Goal: Information Seeking & Learning: Learn about a topic

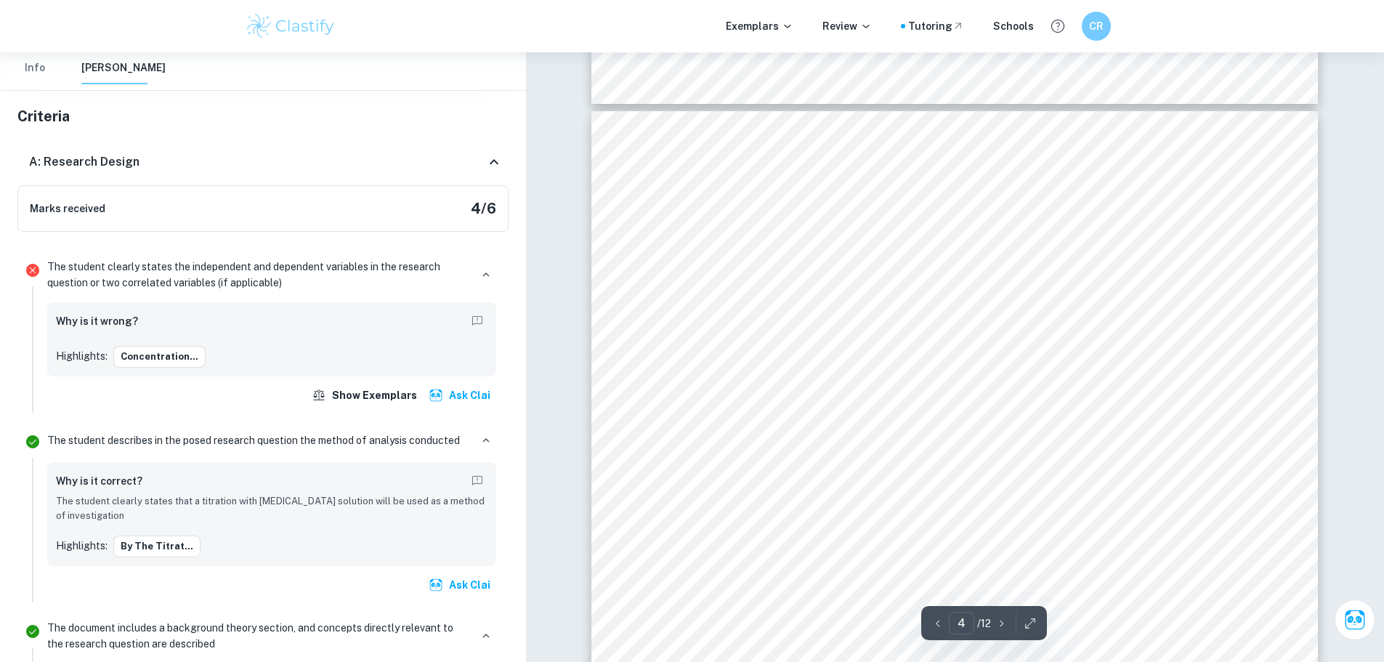
scroll to position [2917, 0]
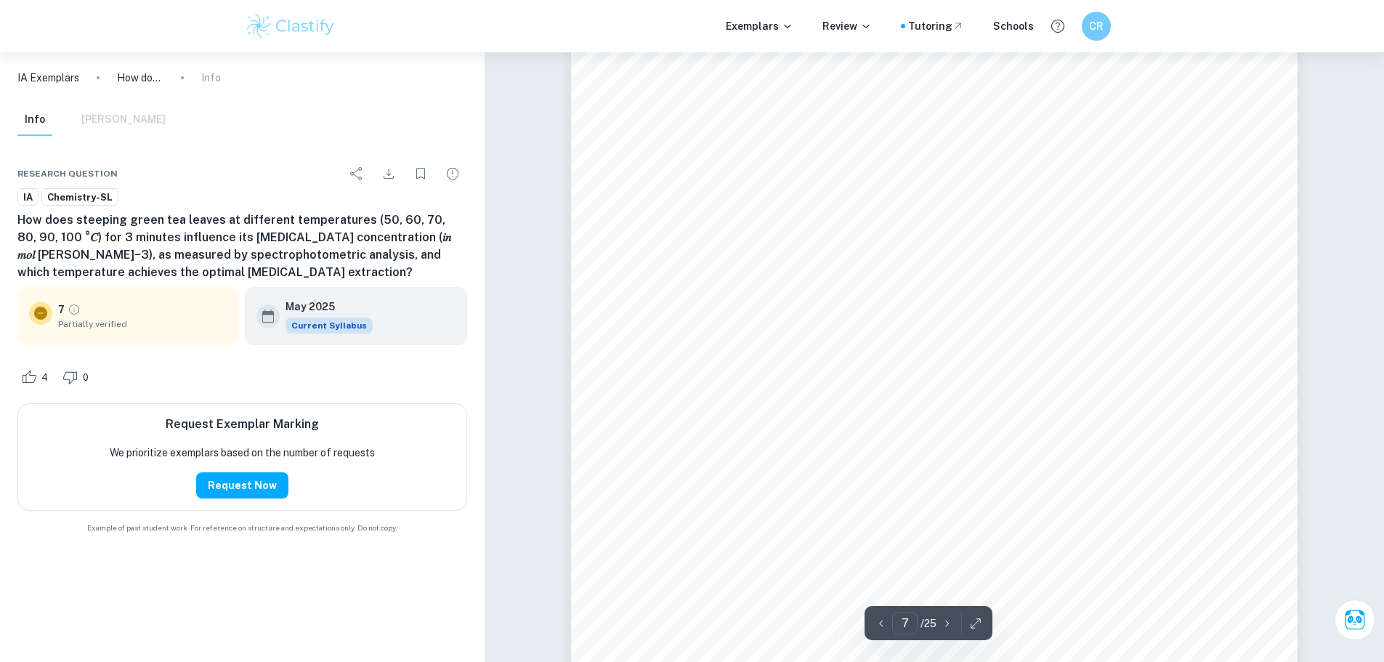
scroll to position [5885, 0]
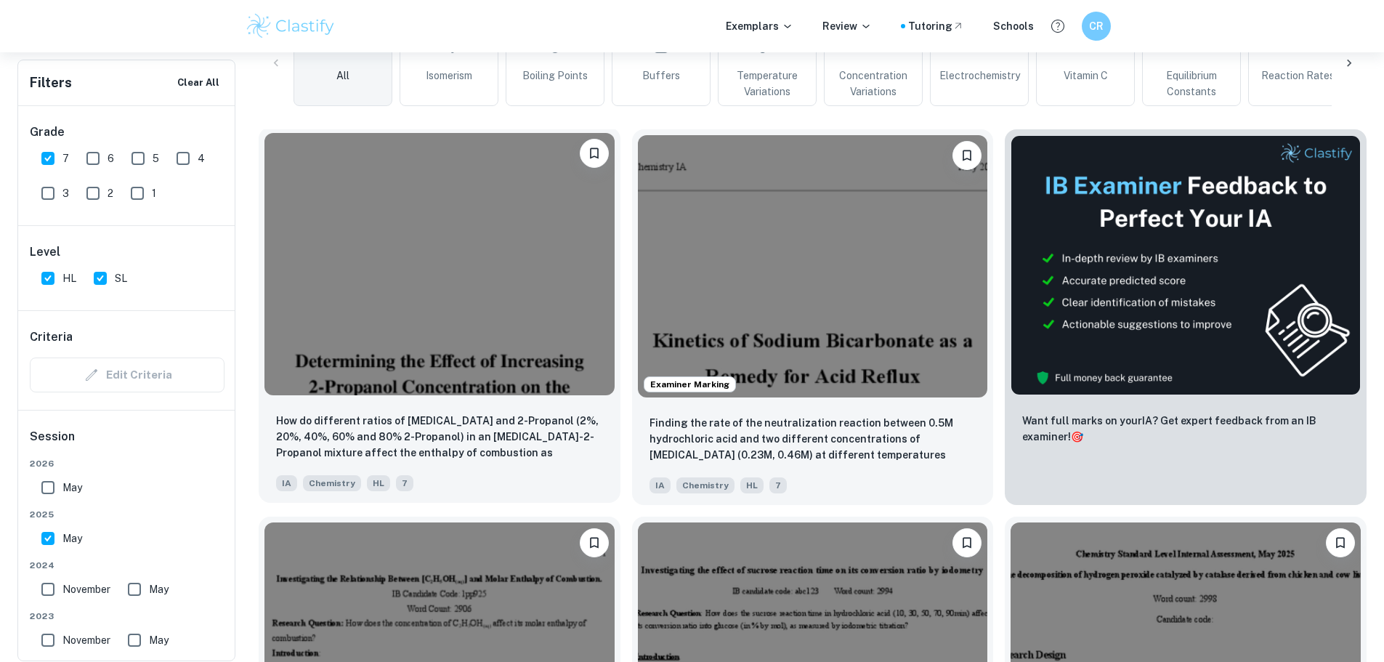
scroll to position [436, 0]
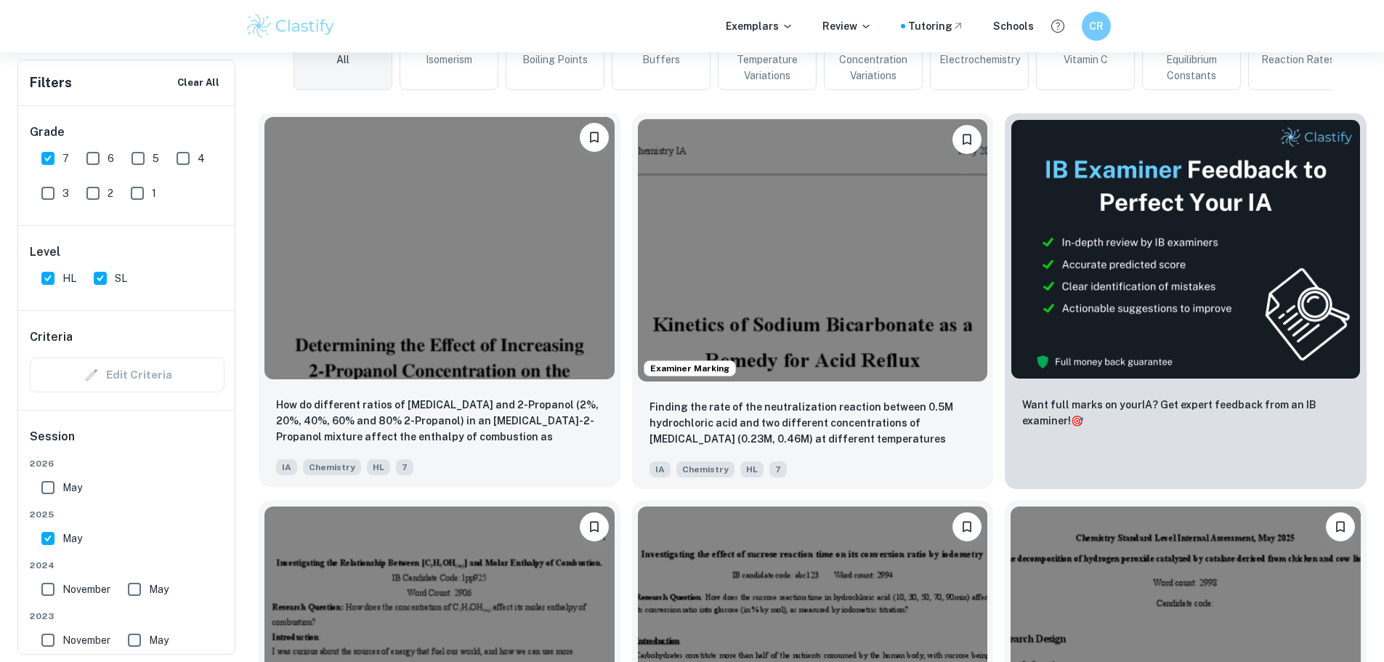
click at [426, 268] on img at bounding box center [439, 248] width 350 height 262
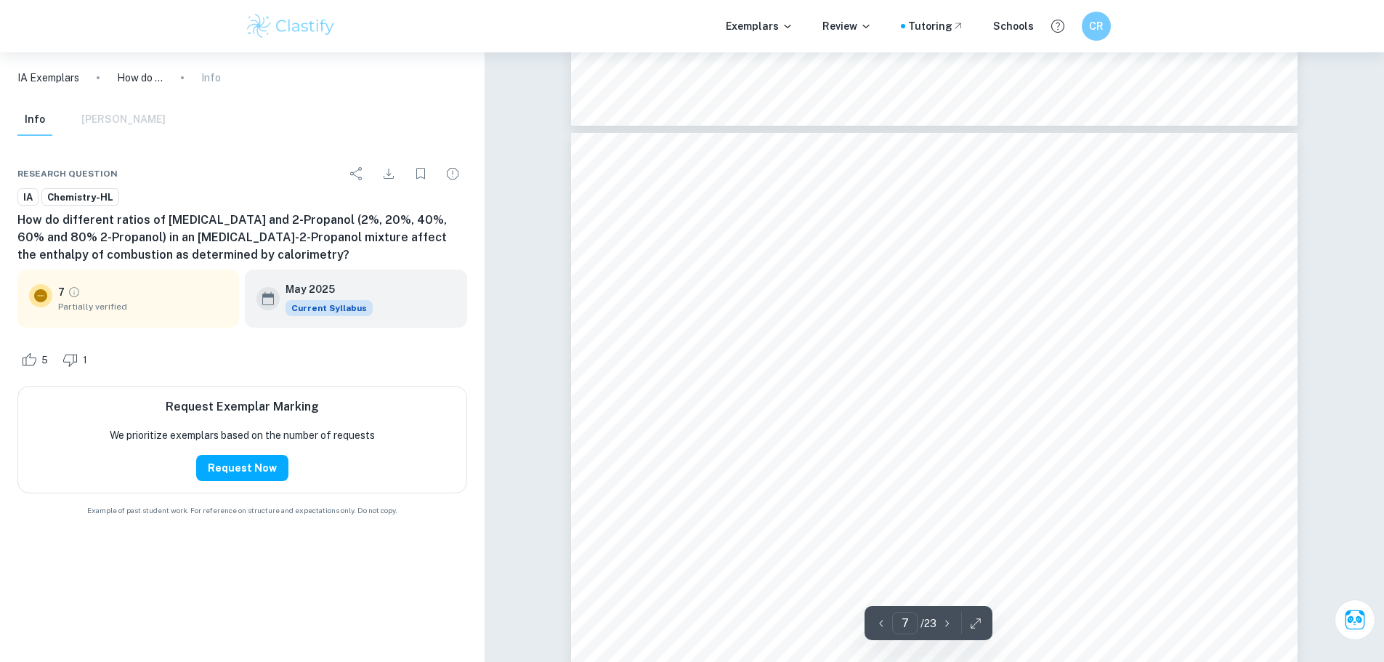
scroll to position [5740, 0]
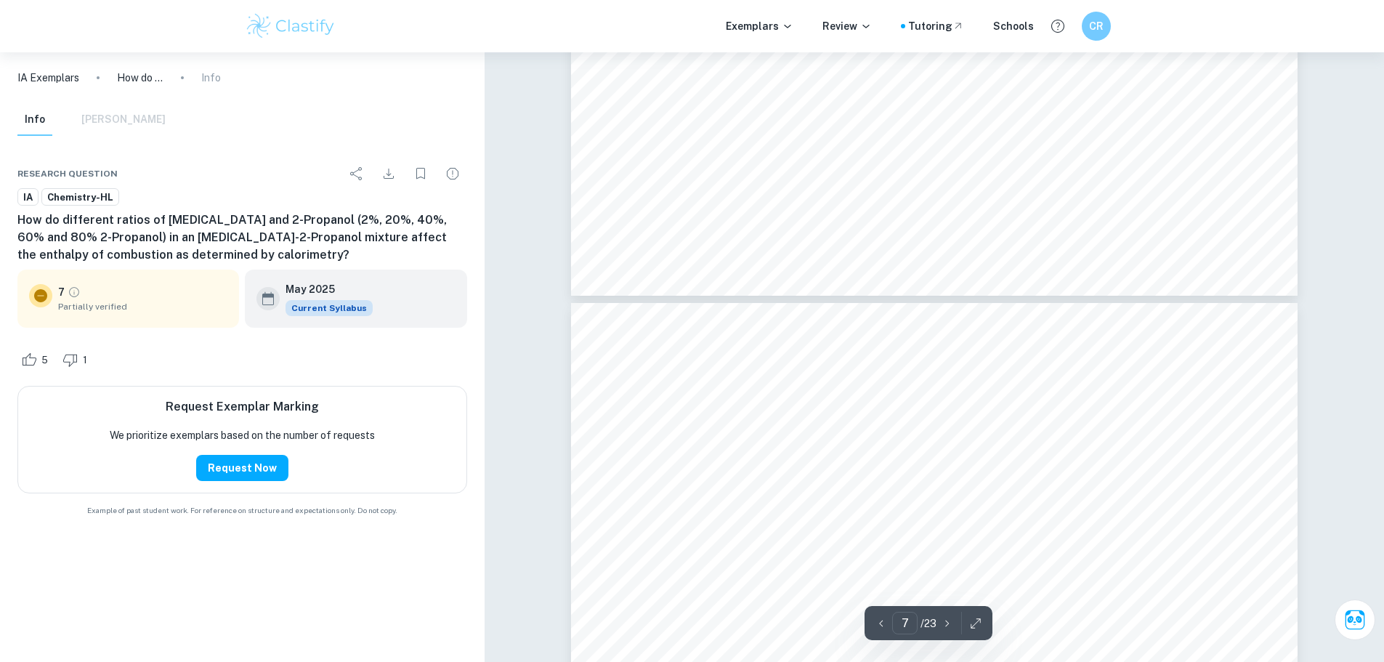
type input "6"
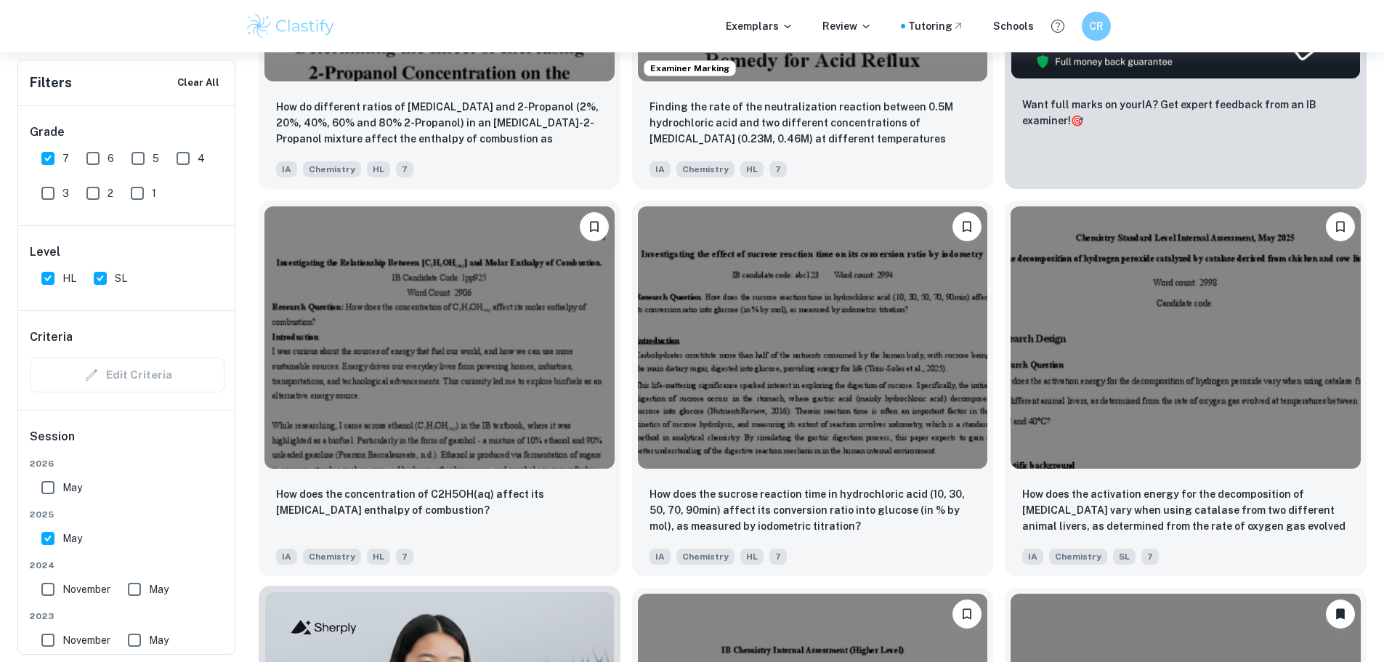
scroll to position [799, 0]
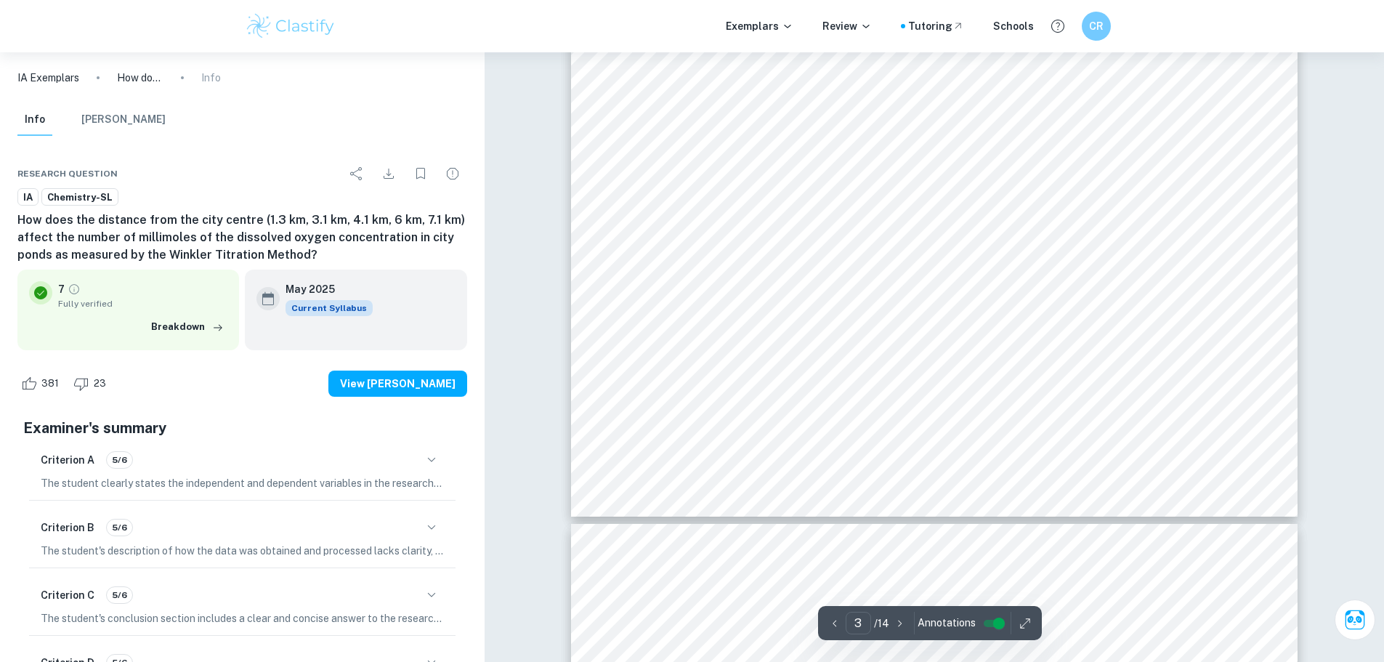
type input "4"
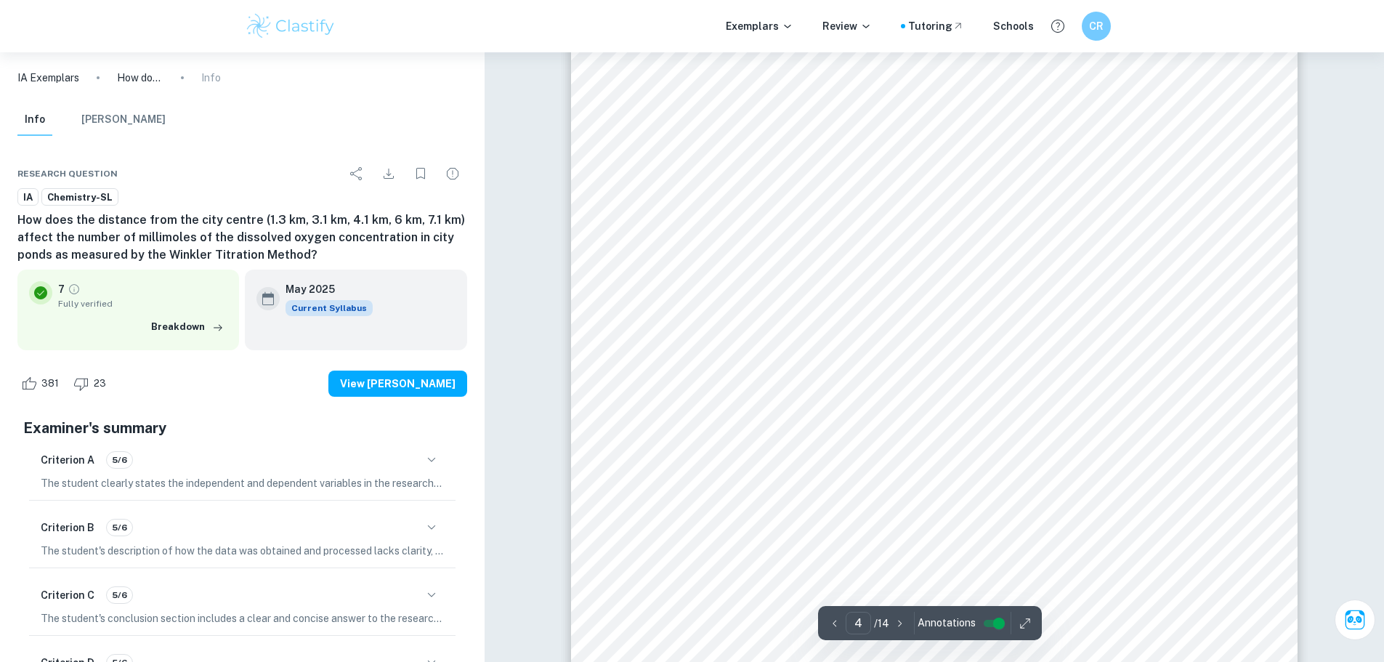
scroll to position [3488, 0]
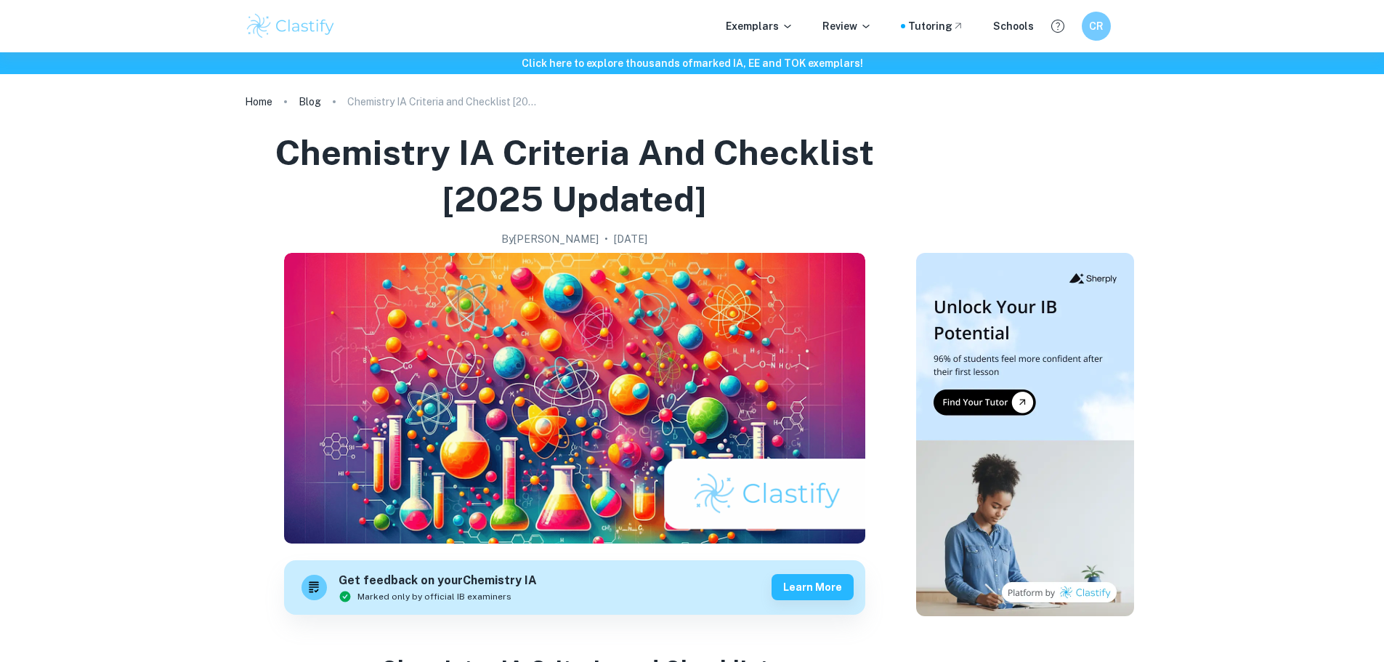
scroll to position [3767, 0]
